Goal: Task Accomplishment & Management: Manage account settings

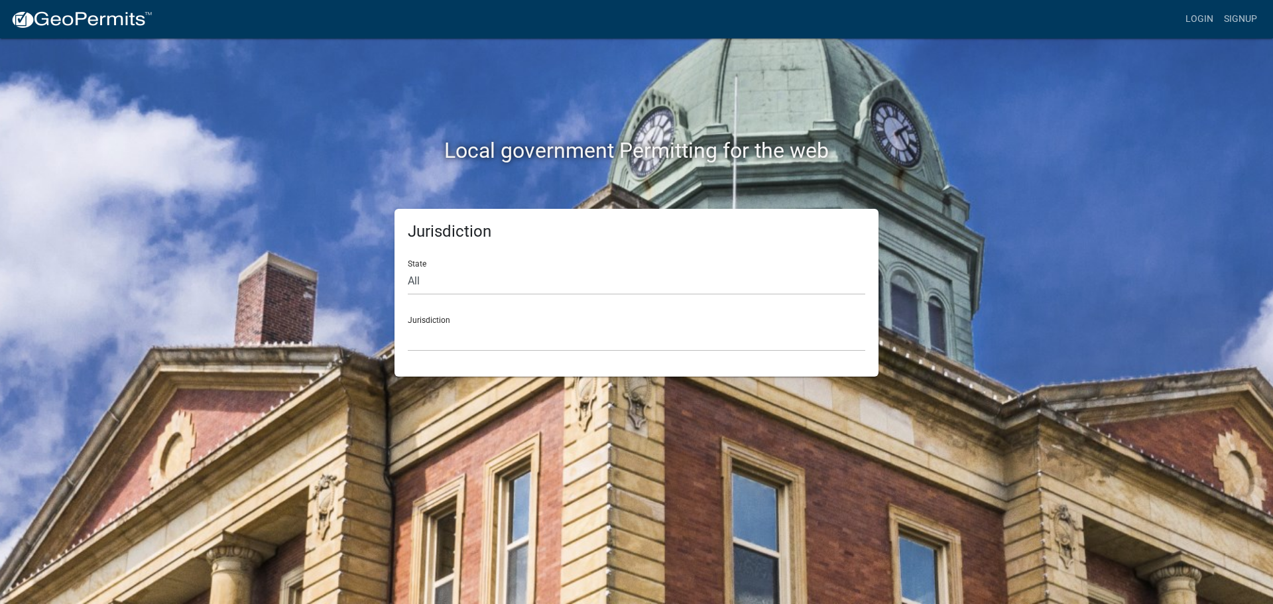
click at [1200, 1] on nav "more_horiz Login Signup" at bounding box center [636, 19] width 1273 height 38
click at [1202, 13] on link "Login" at bounding box center [1199, 19] width 38 height 25
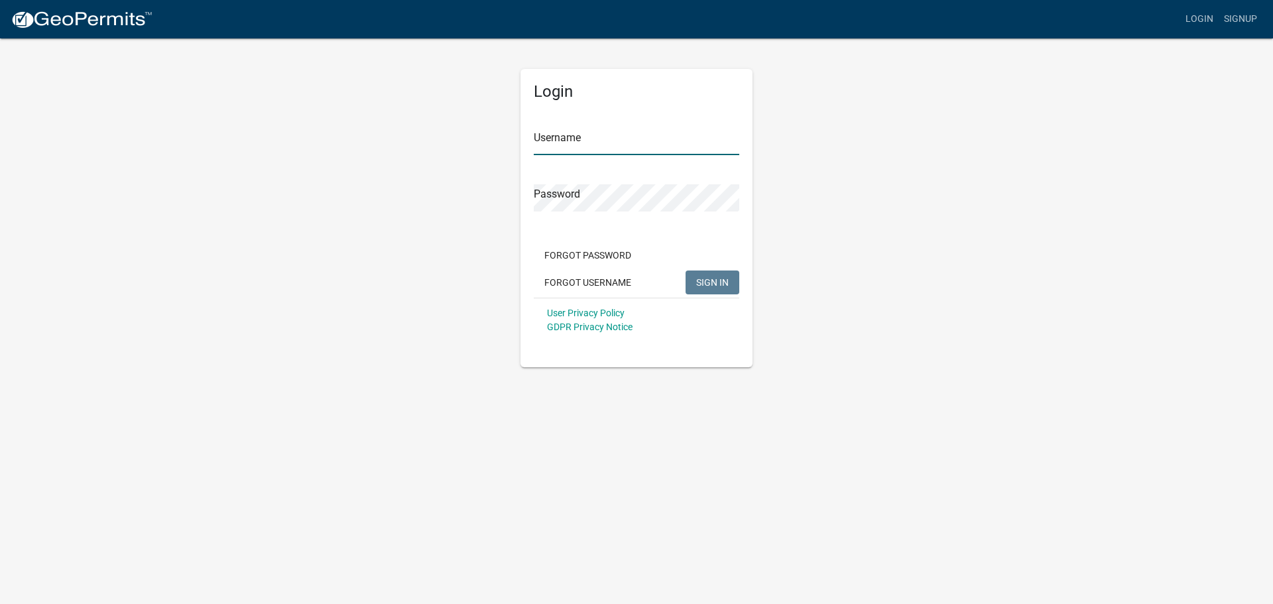
type input "[PERSON_NAME].[PERSON_NAME]"
click at [724, 281] on span "SIGN IN" at bounding box center [712, 281] width 32 height 11
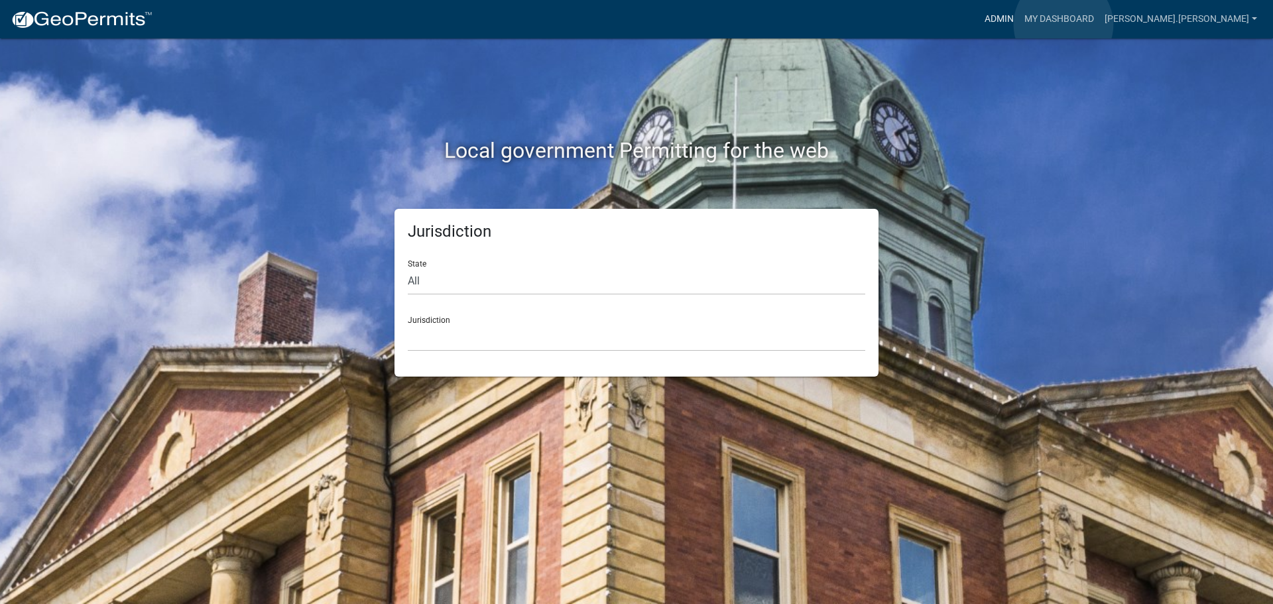
click at [1019, 25] on link "Admin" at bounding box center [999, 19] width 40 height 25
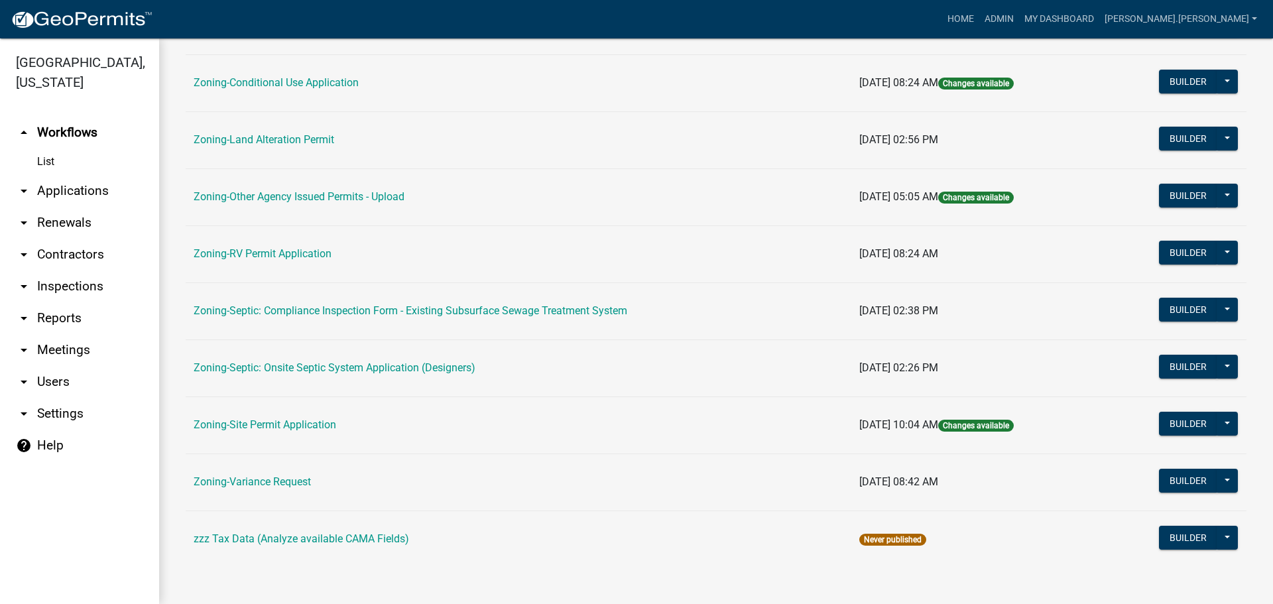
scroll to position [404, 0]
click at [296, 479] on link "Zoning-Variance Request" at bounding box center [252, 481] width 117 height 13
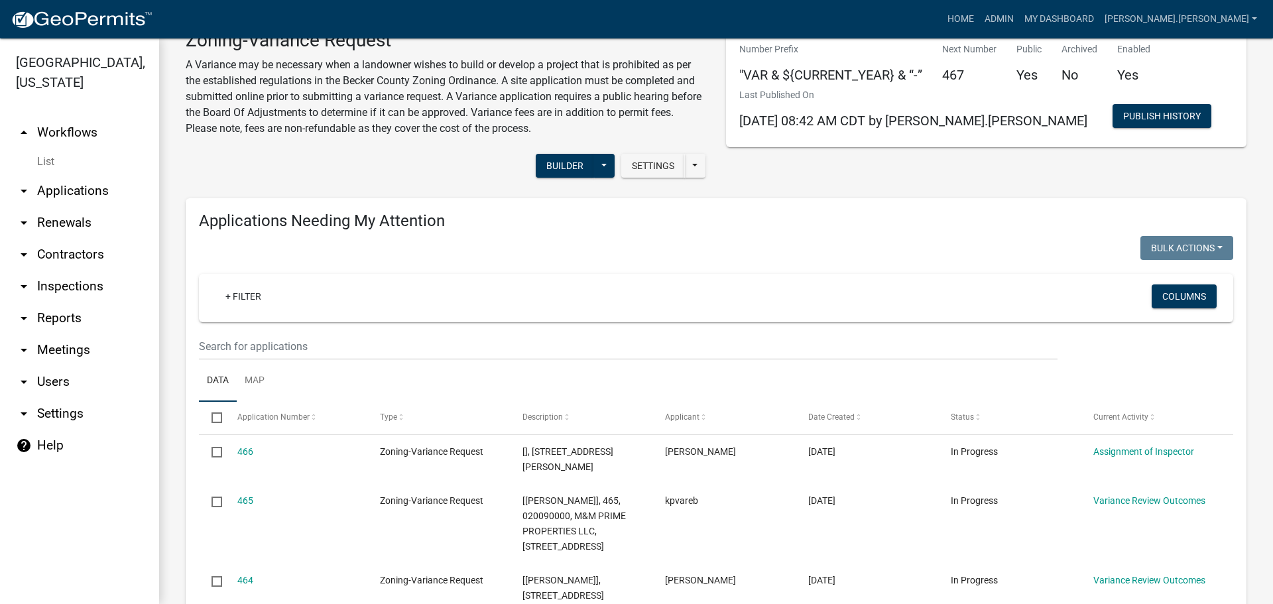
scroll to position [199, 0]
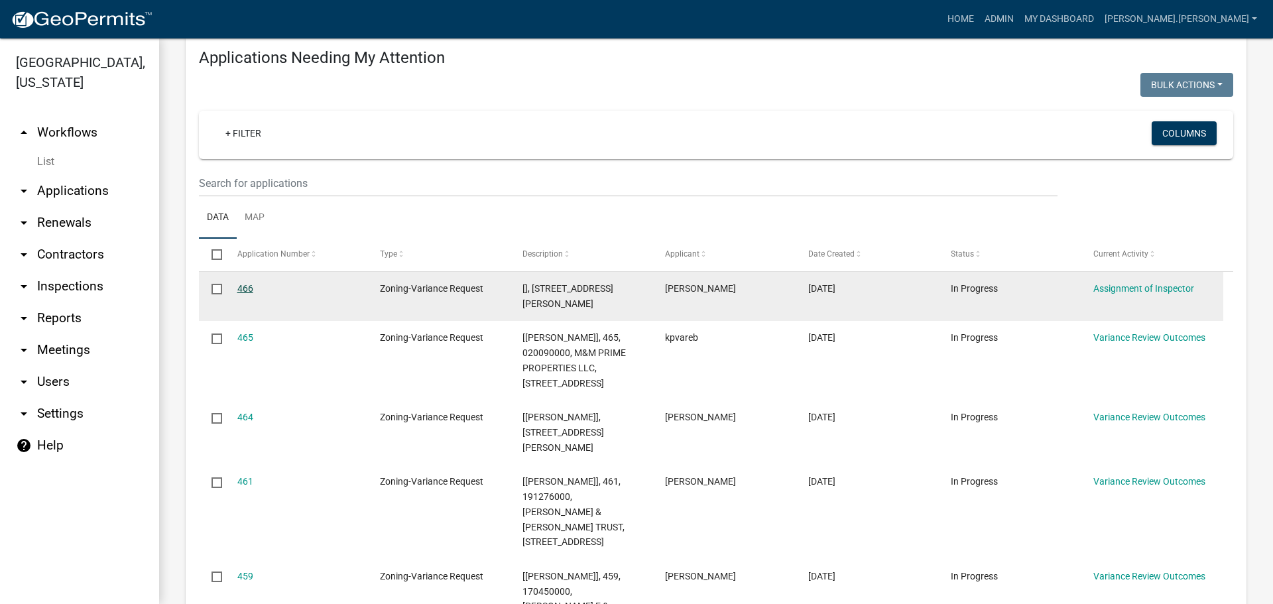
click at [252, 287] on link "466" at bounding box center [245, 288] width 16 height 11
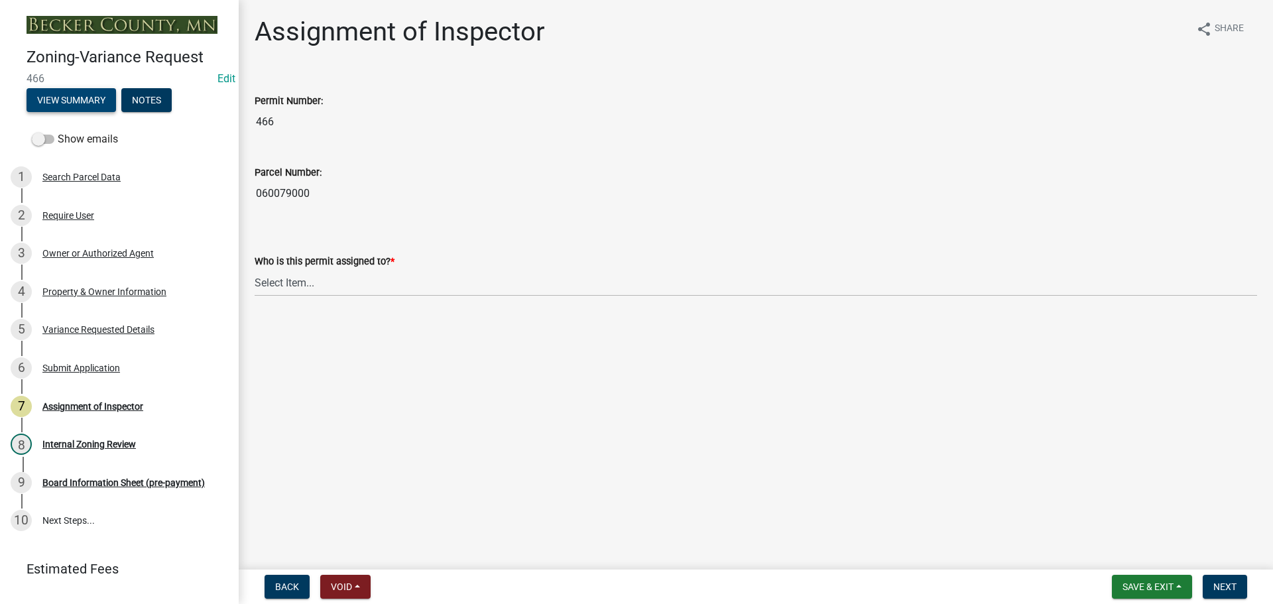
click at [68, 104] on button "View Summary" at bounding box center [71, 100] width 89 height 24
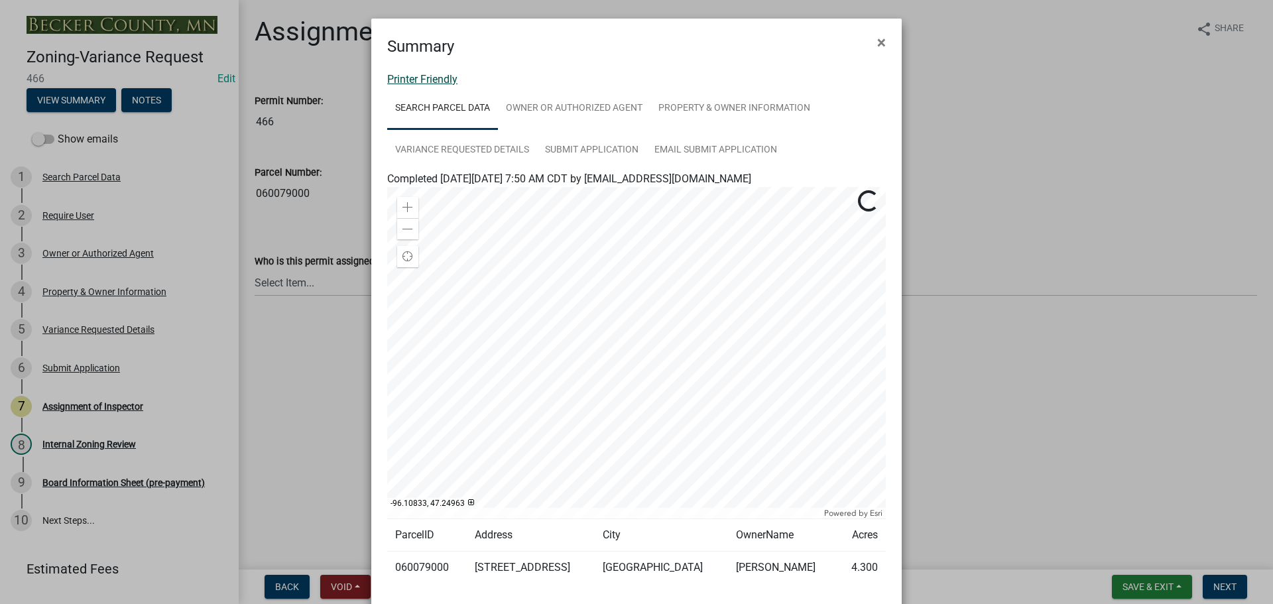
click at [426, 77] on link "Printer Friendly" at bounding box center [422, 79] width 70 height 13
click at [880, 38] on span "×" at bounding box center [881, 42] width 9 height 19
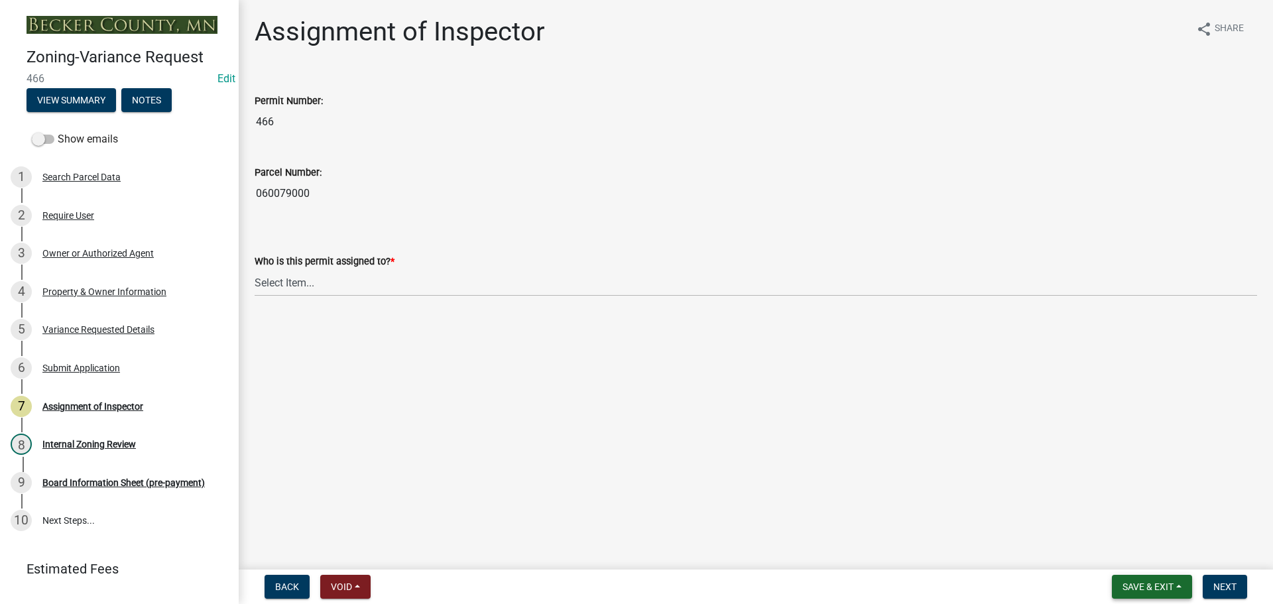
click at [1149, 587] on span "Save & Exit" at bounding box center [1147, 586] width 51 height 11
click at [1152, 563] on button "Save & Exit" at bounding box center [1139, 552] width 106 height 32
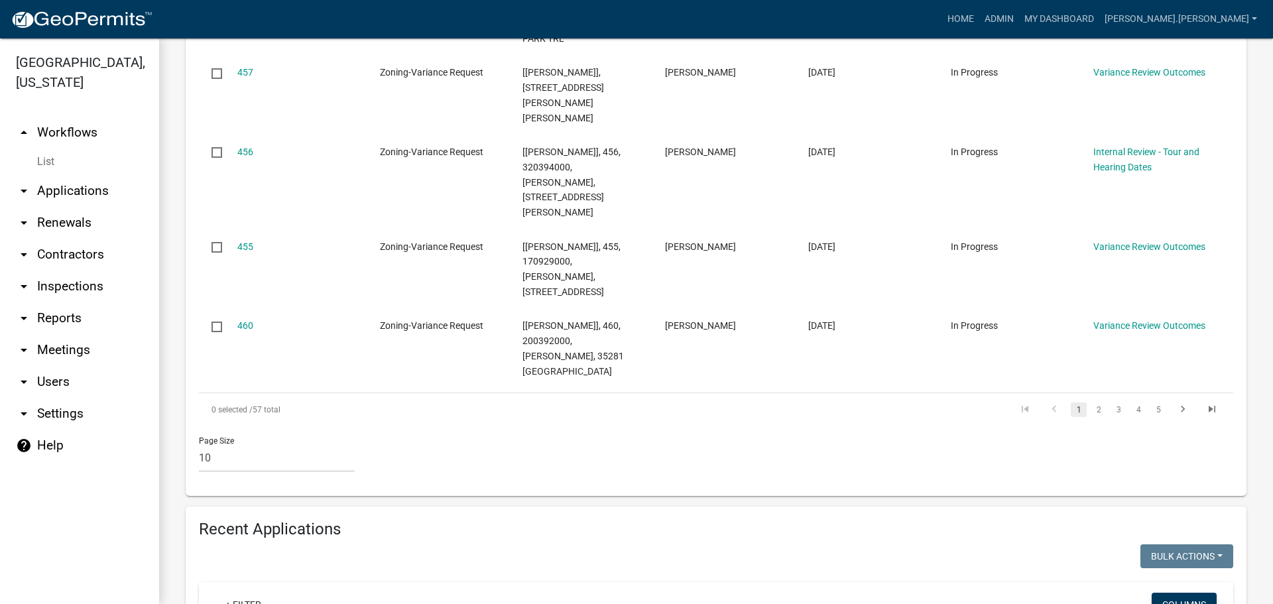
scroll to position [1253, 0]
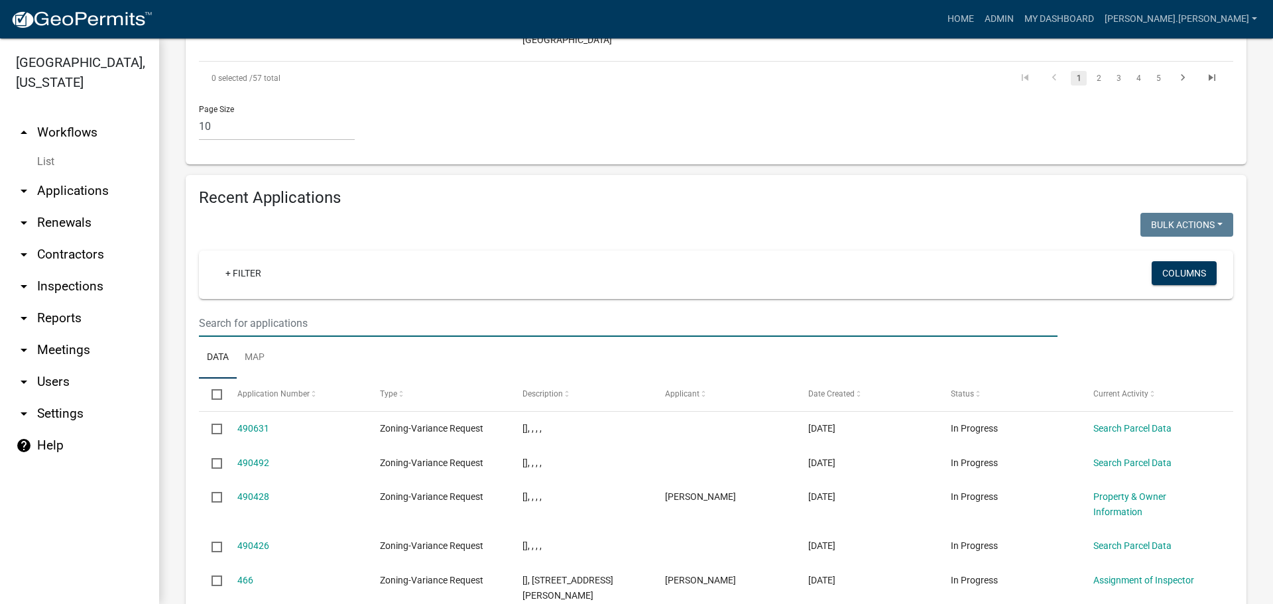
click at [388, 310] on input "text" at bounding box center [628, 323] width 858 height 27
type input "341412"
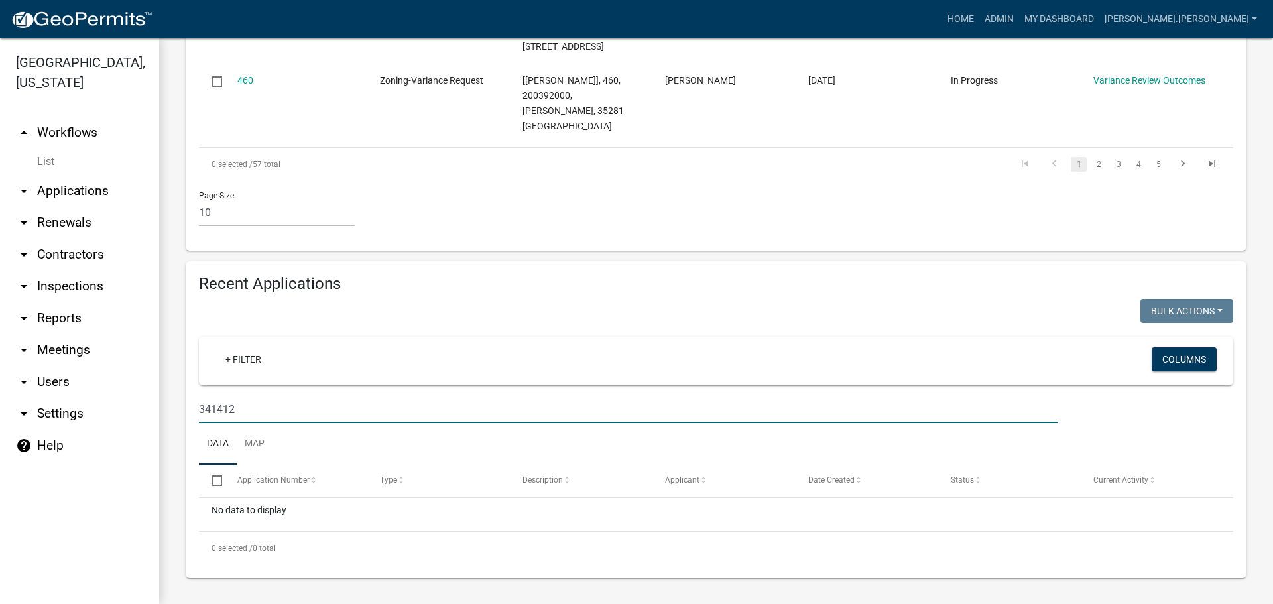
scroll to position [1092, 0]
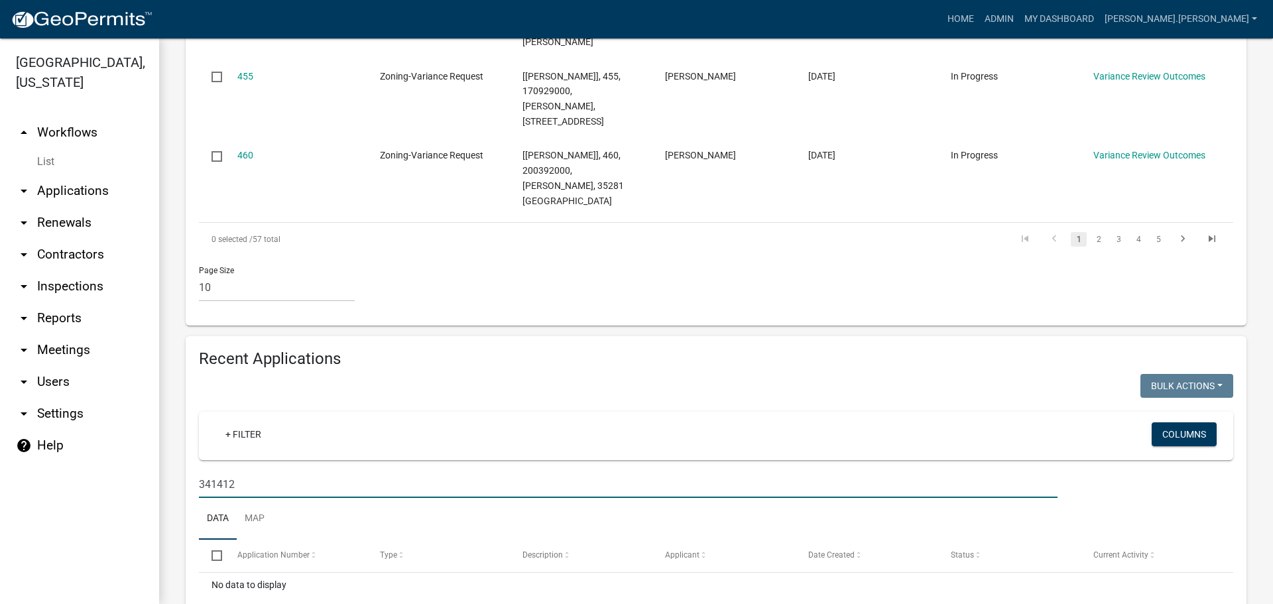
drag, startPoint x: 300, startPoint y: 413, endPoint x: 139, endPoint y: 436, distance: 163.4
click at [139, 436] on div "[GEOGRAPHIC_DATA], [US_STATE] arrow_drop_up Workflows List arrow_drop_down Appl…" at bounding box center [636, 320] width 1273 height 565
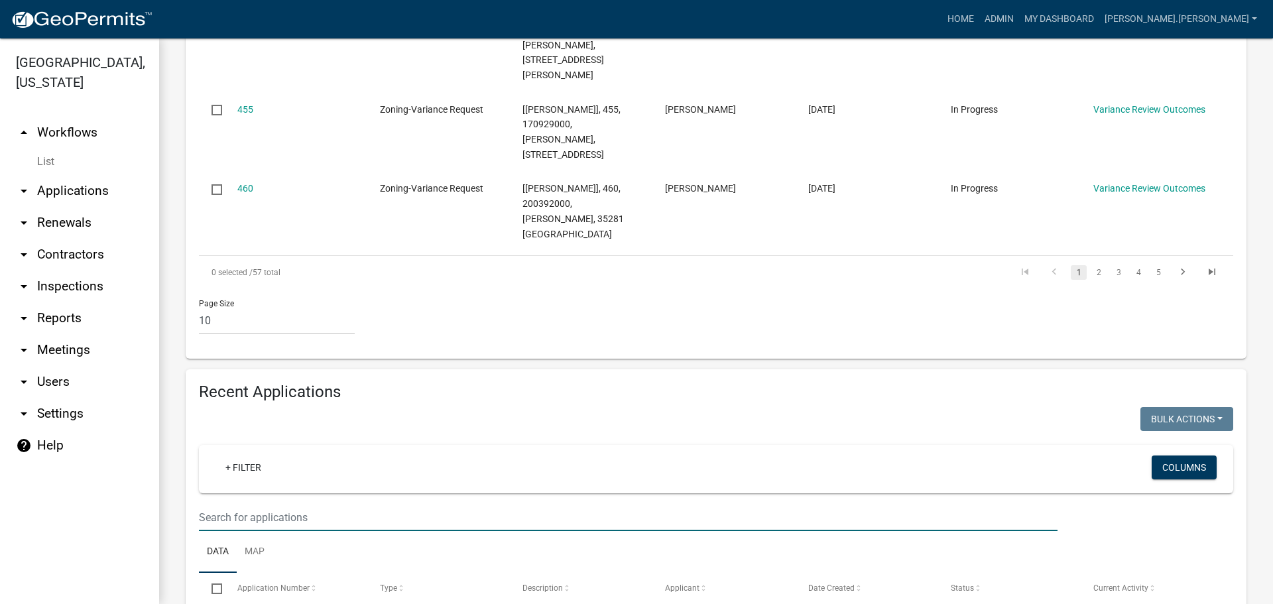
scroll to position [1253, 0]
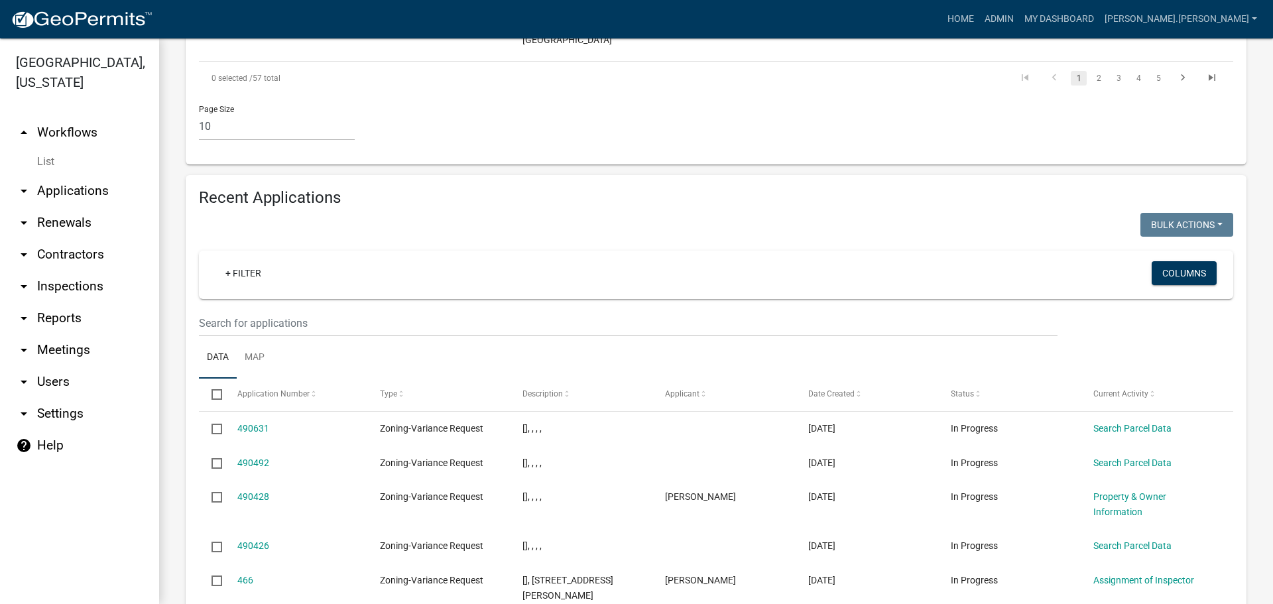
click at [85, 321] on link "arrow_drop_down Reports" at bounding box center [79, 318] width 159 height 32
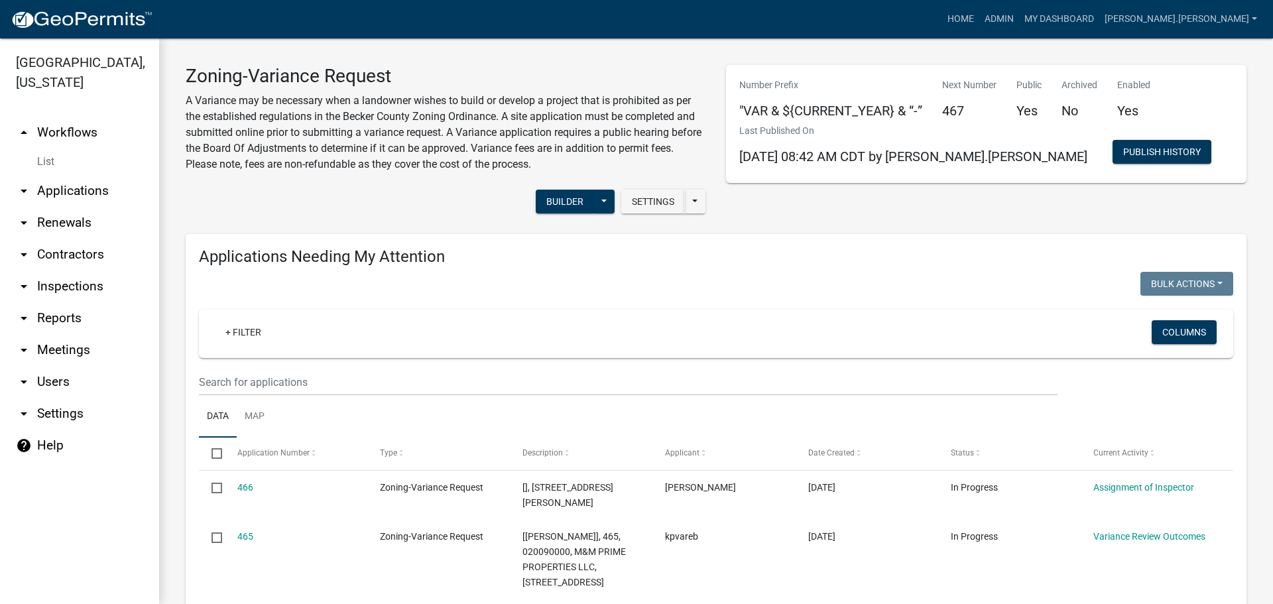
select select "0: null"
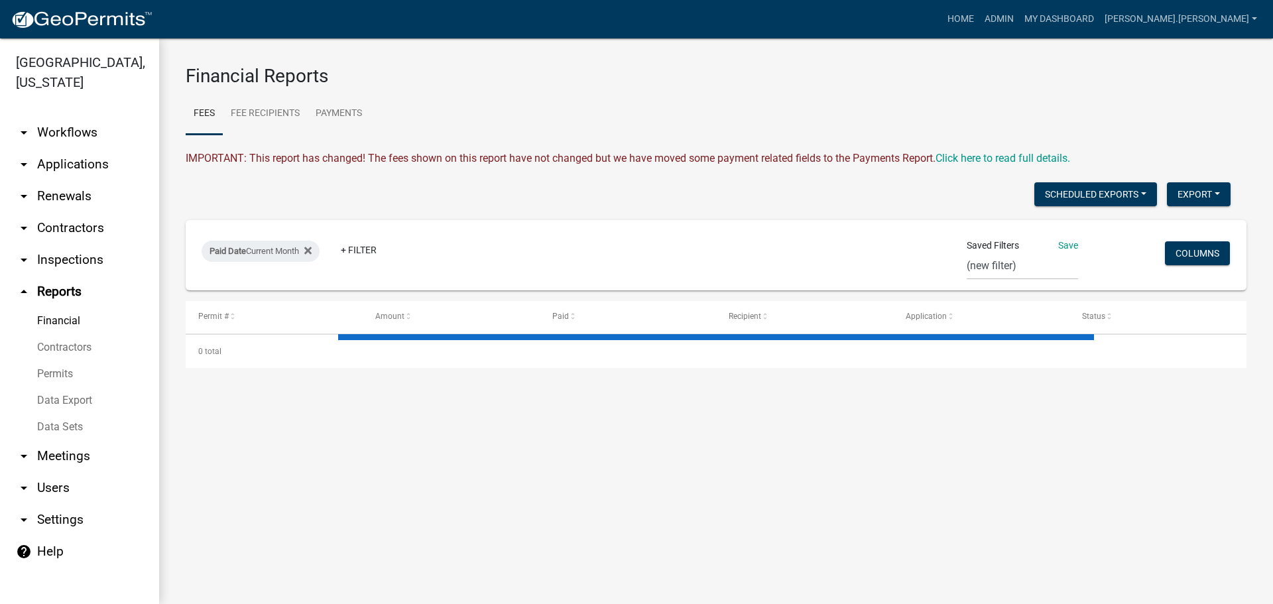
click at [89, 398] on link "Data Export" at bounding box center [79, 400] width 159 height 27
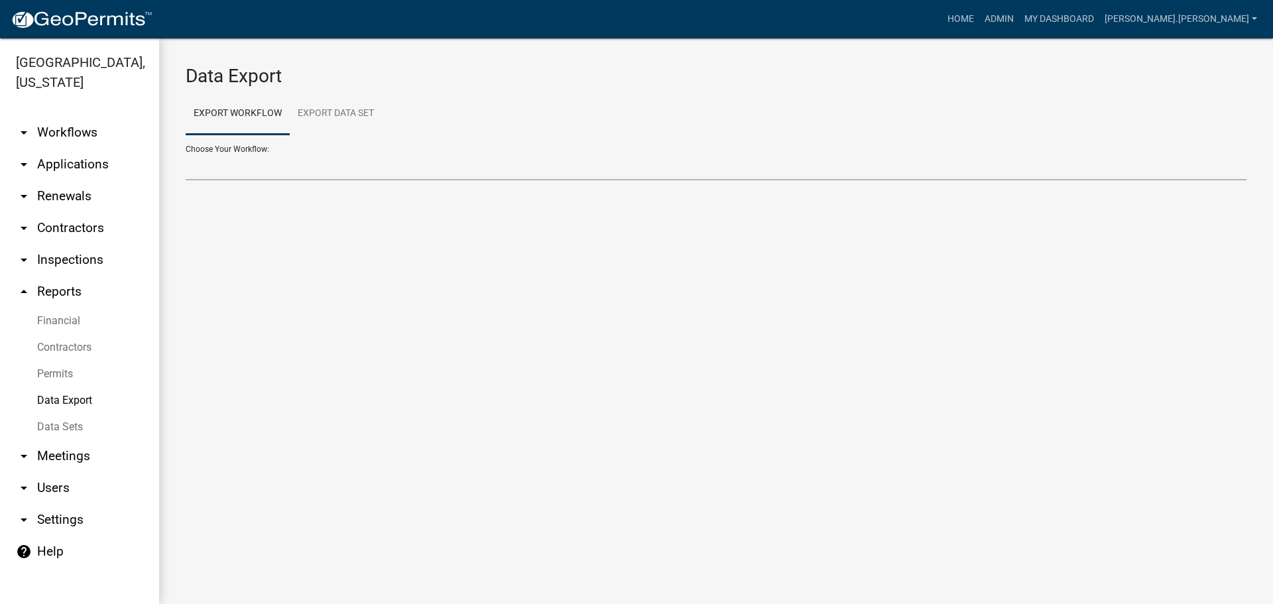
click at [257, 166] on select "Choose Your Workflow:" at bounding box center [716, 166] width 1061 height 27
select select "13: Object"
click at [186, 153] on select "Contractors Parks&Rec Boat Tram Pass Short Term Rental Application Registration…" at bounding box center [716, 166] width 1061 height 27
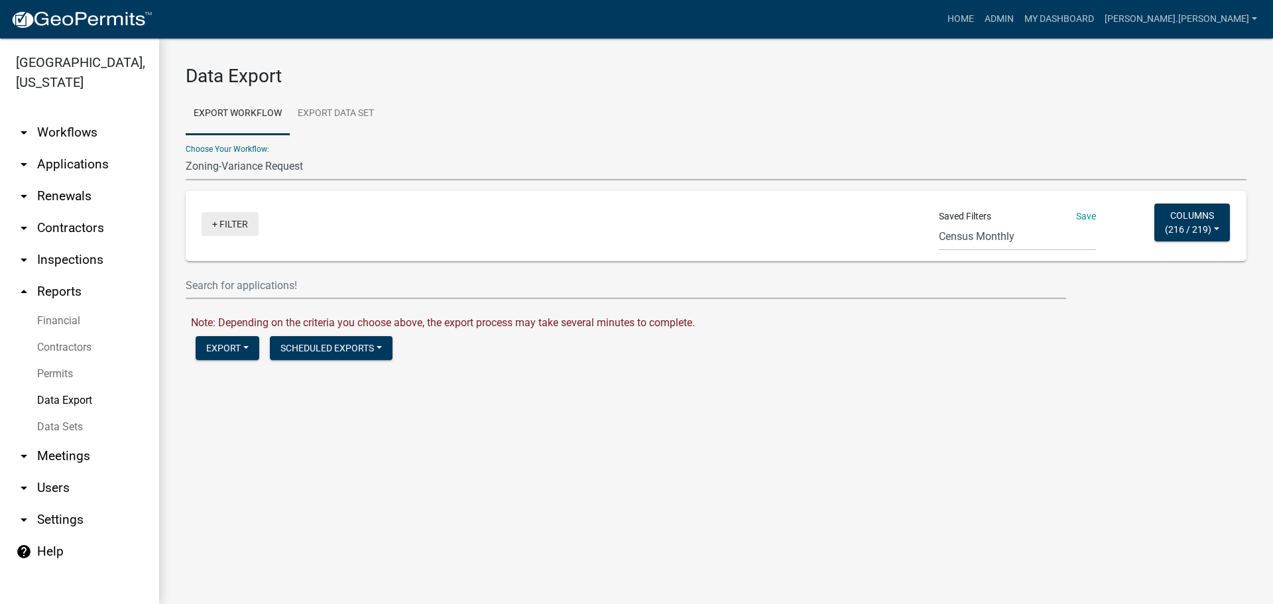
click at [227, 223] on link "+ Filter" at bounding box center [230, 224] width 57 height 24
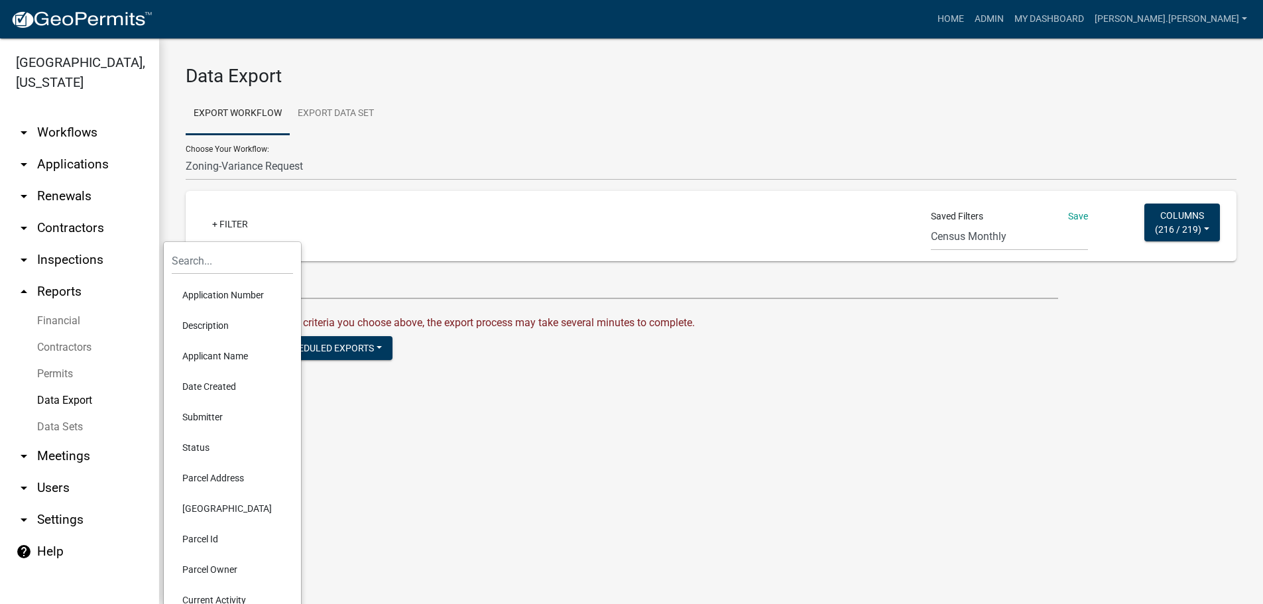
click at [251, 295] on li "Application Number" at bounding box center [232, 295] width 121 height 30
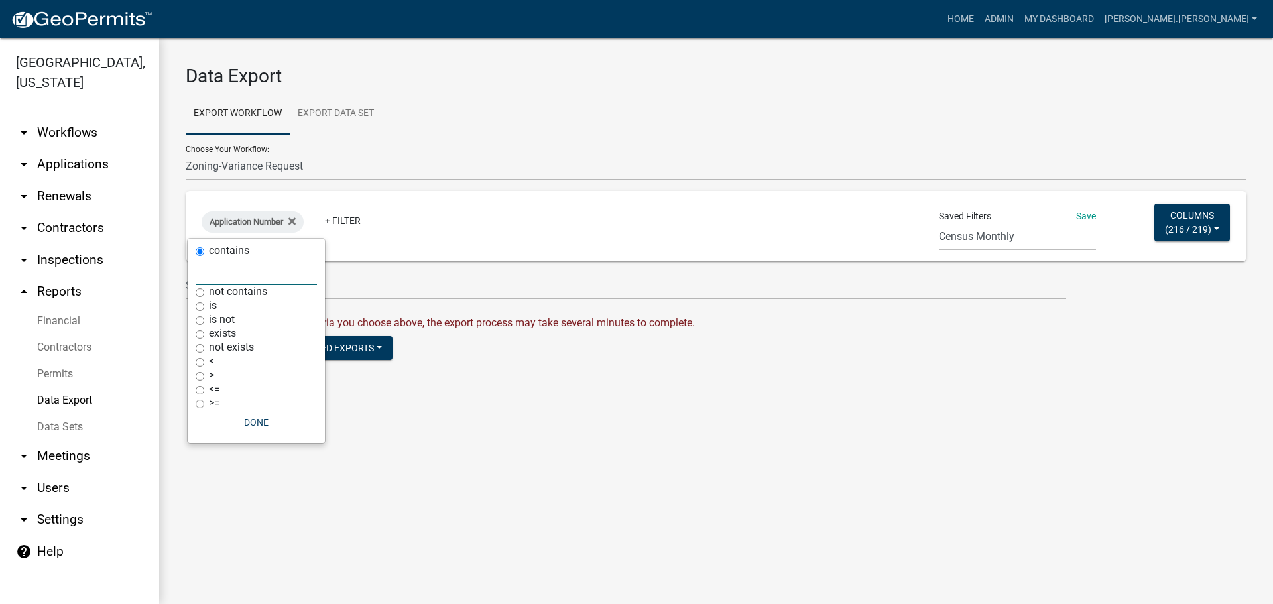
click at [239, 276] on input "text" at bounding box center [256, 271] width 121 height 27
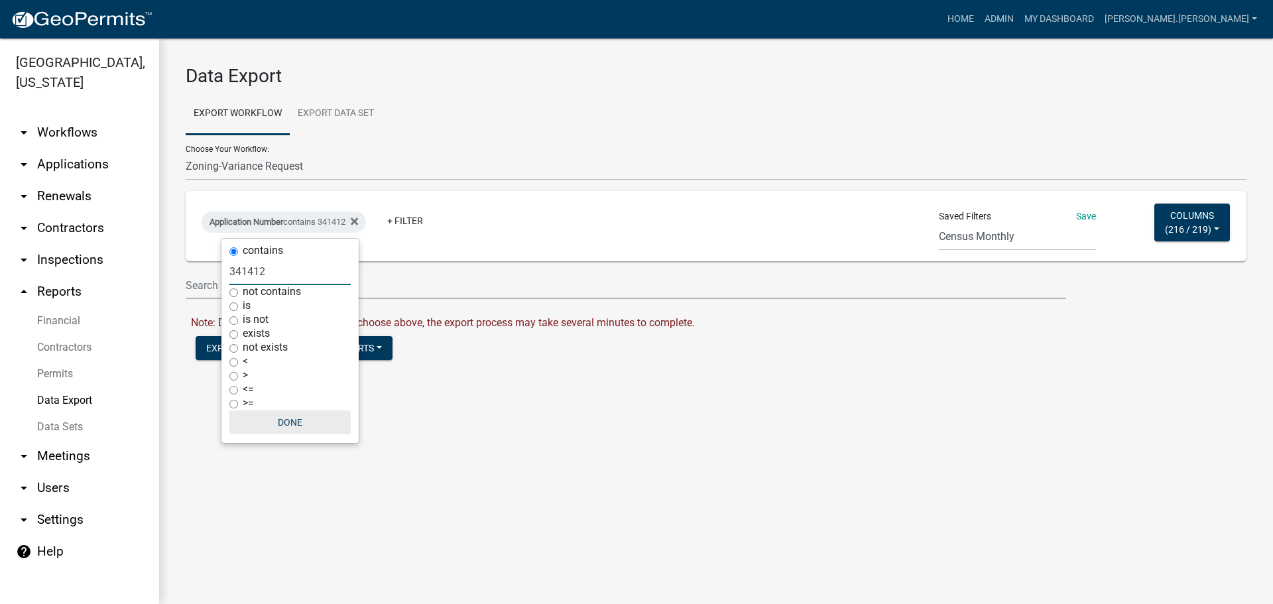
type input "341412"
click at [293, 420] on button "Done" at bounding box center [289, 422] width 121 height 24
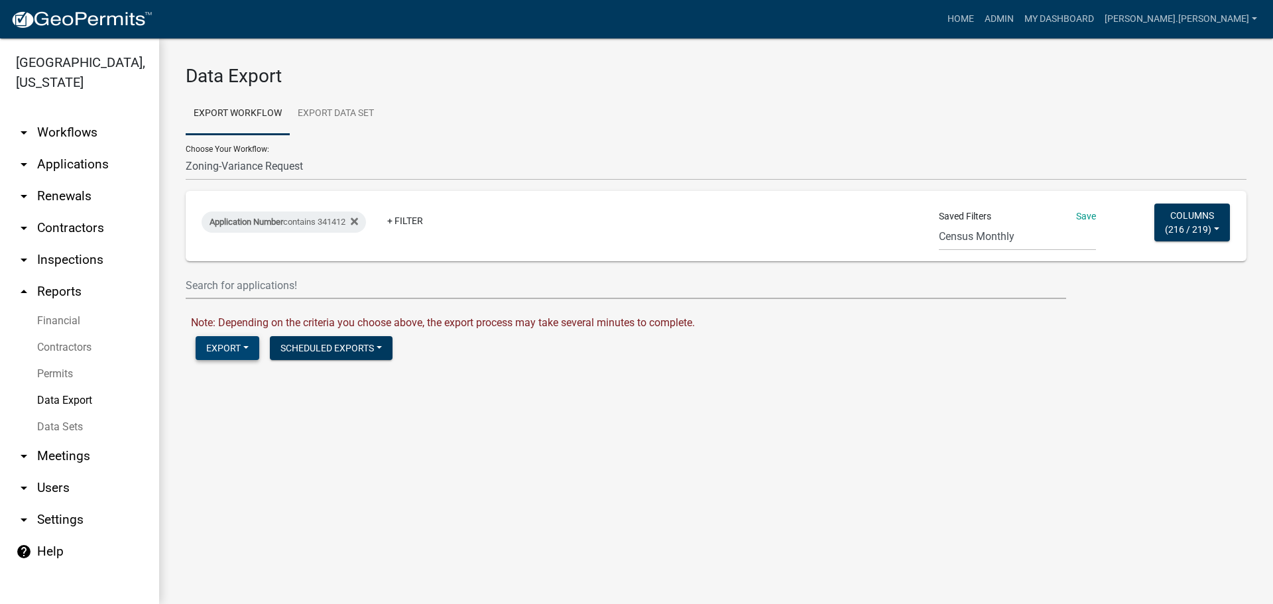
click at [219, 343] on button "Export" at bounding box center [228, 348] width 64 height 24
click at [235, 378] on button "Excel Format (.xlsx)" at bounding box center [263, 383] width 135 height 32
click at [315, 377] on link "Download Zoning-Variance Request.xlsx" at bounding box center [285, 376] width 189 height 13
click at [1019, 21] on link "Admin" at bounding box center [999, 19] width 40 height 25
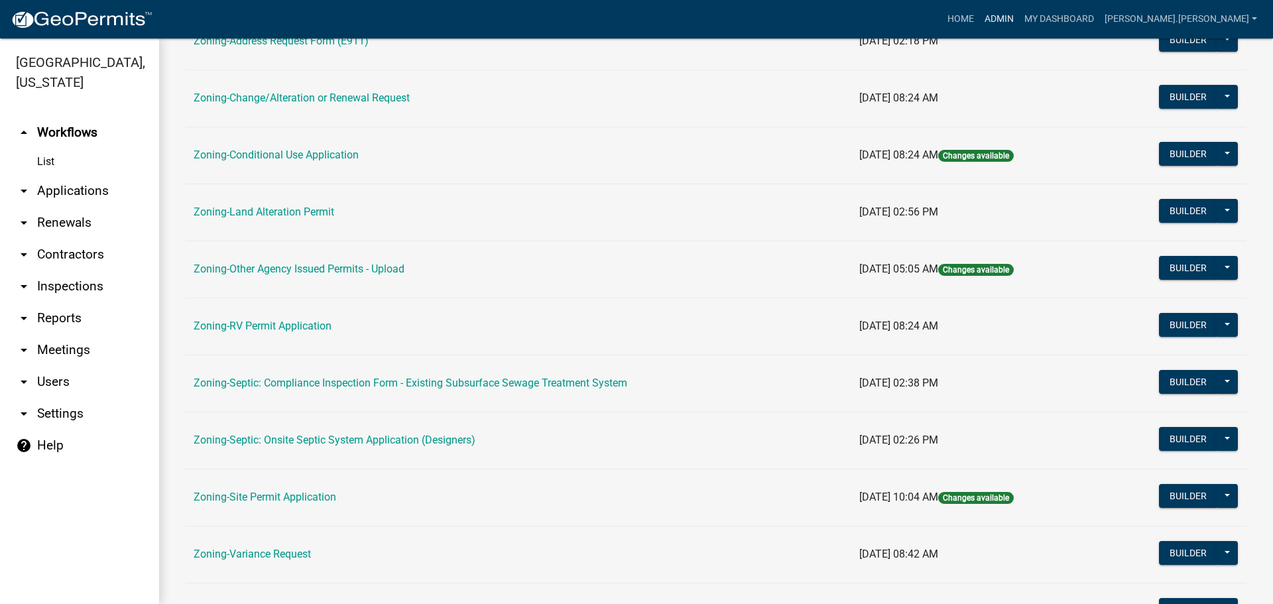
scroll to position [404, 0]
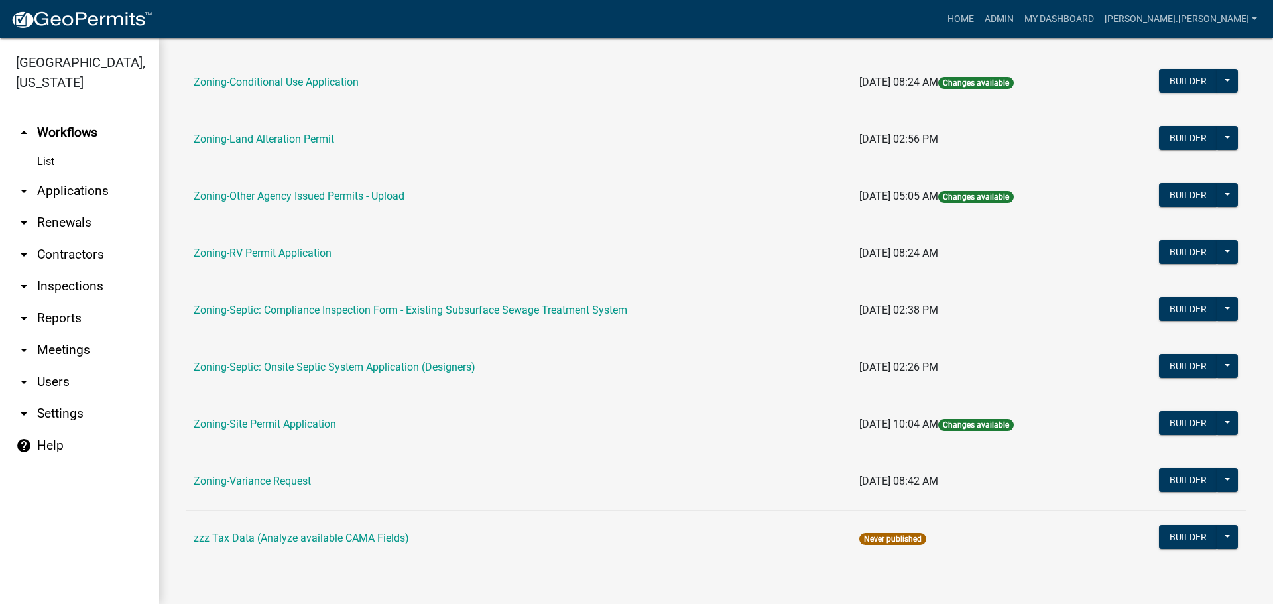
click at [272, 470] on td "Zoning-Variance Request" at bounding box center [519, 481] width 666 height 57
click at [274, 477] on link "Zoning-Variance Request" at bounding box center [252, 481] width 117 height 13
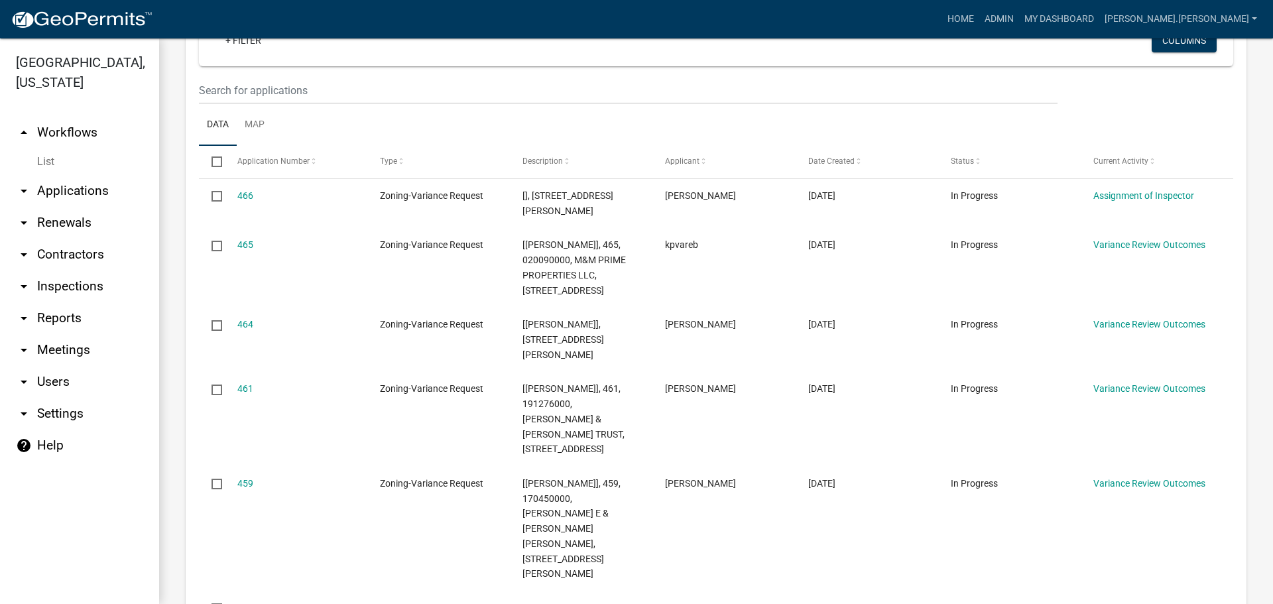
scroll to position [66, 0]
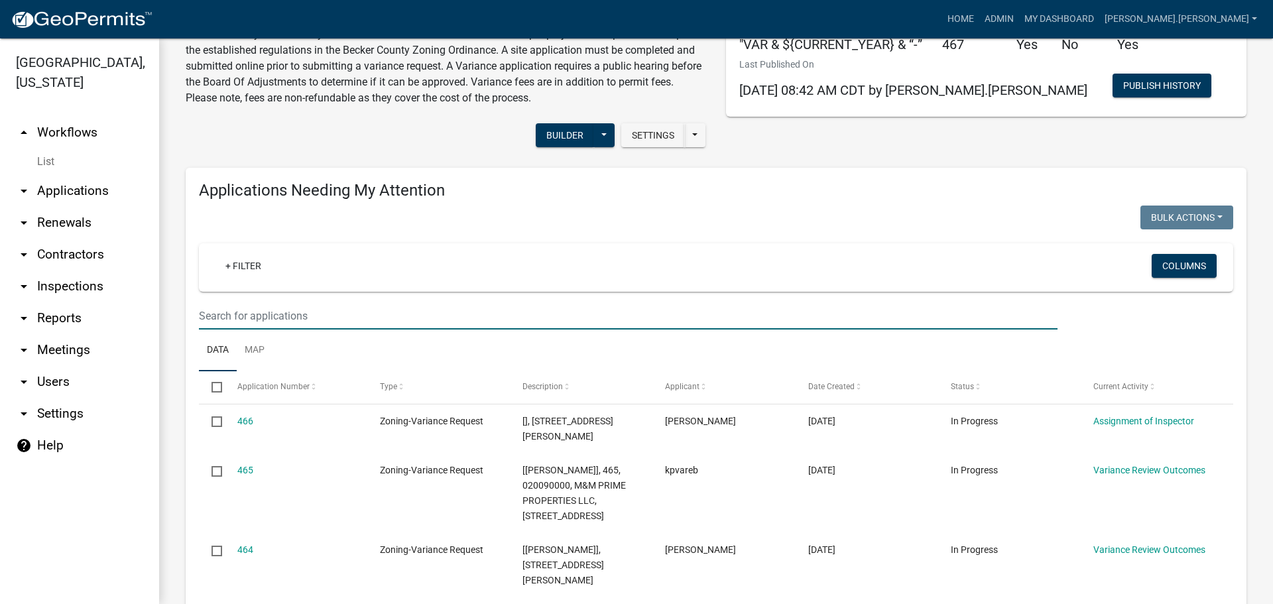
drag, startPoint x: 357, startPoint y: 314, endPoint x: 380, endPoint y: 318, distance: 23.5
click at [357, 314] on input "text" at bounding box center [628, 315] width 858 height 27
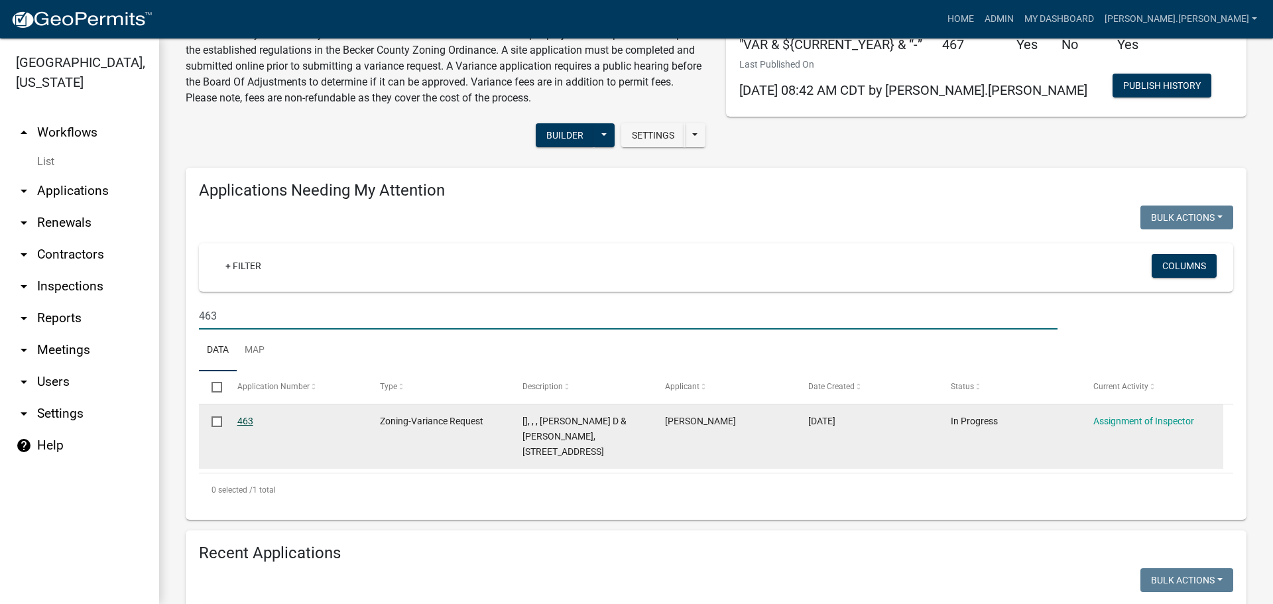
type input "463"
click at [247, 422] on link "463" at bounding box center [245, 421] width 16 height 11
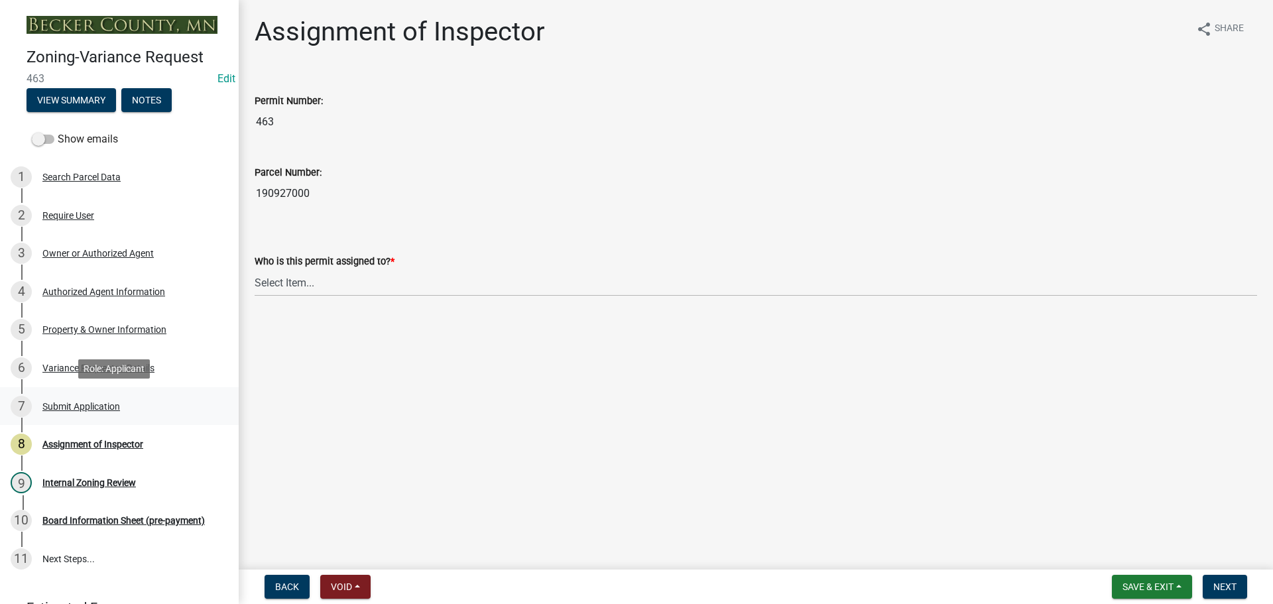
click at [106, 402] on div "Submit Application" at bounding box center [81, 406] width 78 height 9
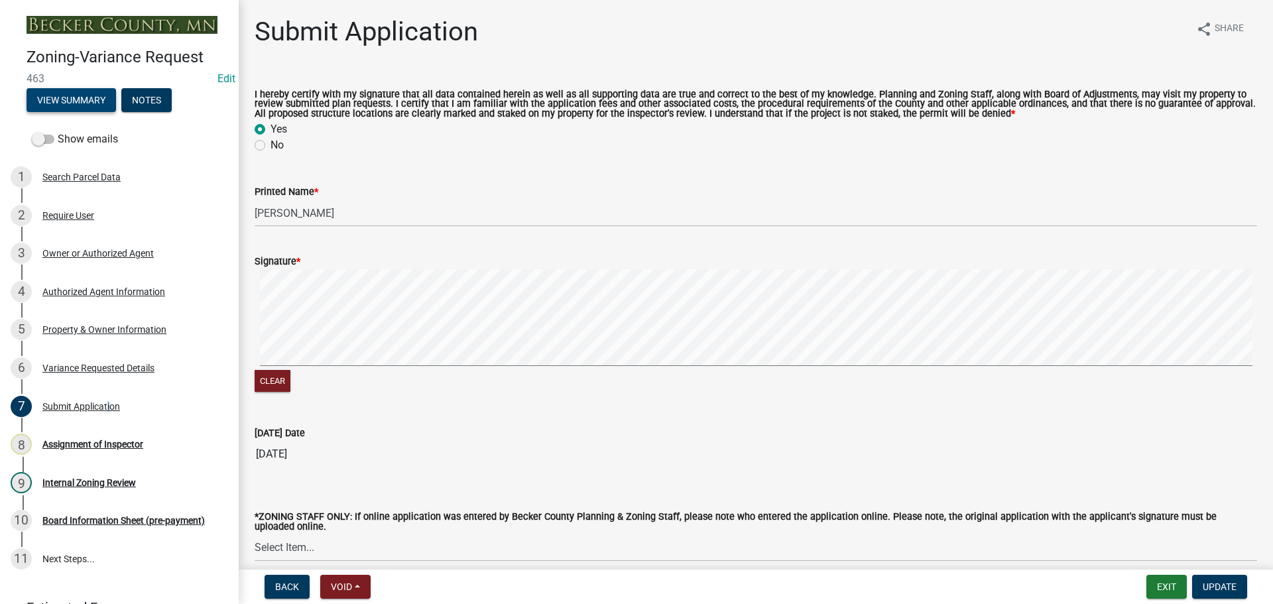
click at [95, 96] on button "View Summary" at bounding box center [71, 100] width 89 height 24
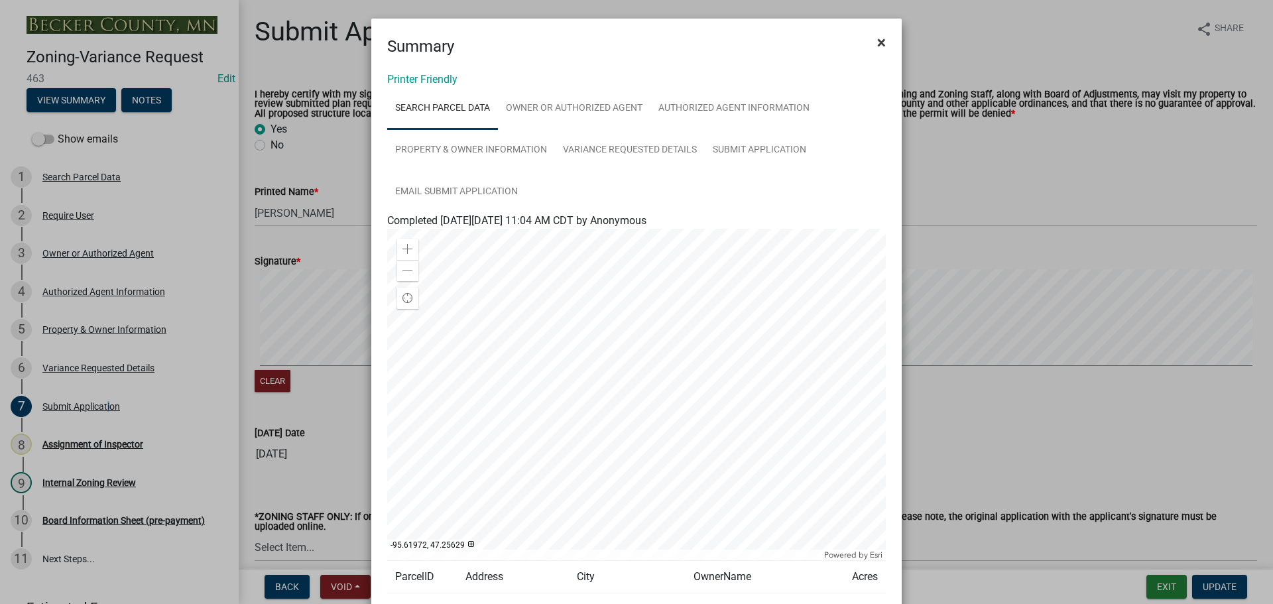
click at [881, 38] on button "×" at bounding box center [881, 42] width 30 height 37
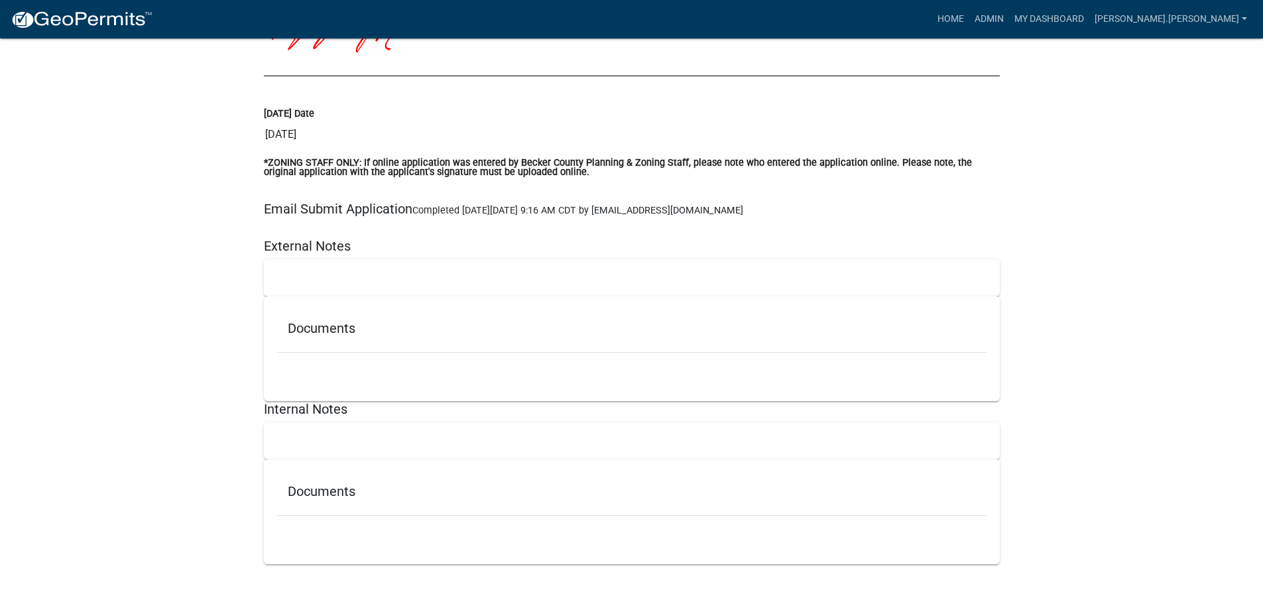
scroll to position [5046, 0]
